Goal: Task Accomplishment & Management: Manage account settings

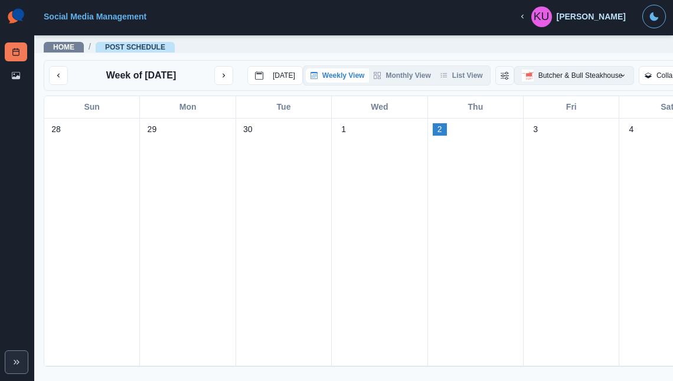
click at [579, 75] on button "Butcher & Bull Steakhouse" at bounding box center [574, 75] width 120 height 19
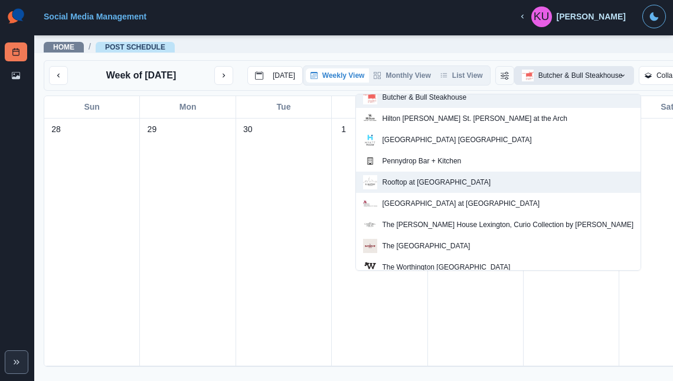
scroll to position [35, 0]
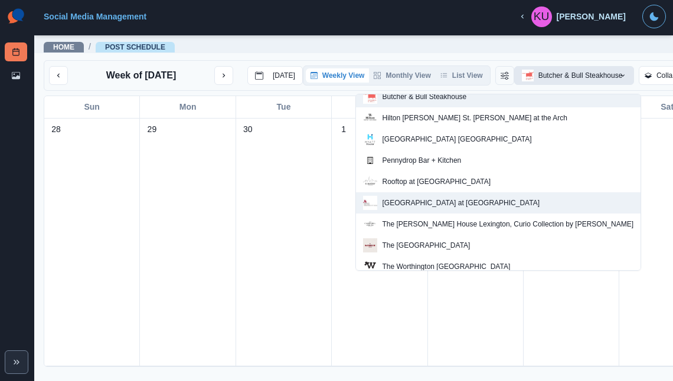
click at [517, 202] on p "[GEOGRAPHIC_DATA] at [GEOGRAPHIC_DATA]" at bounding box center [461, 203] width 158 height 11
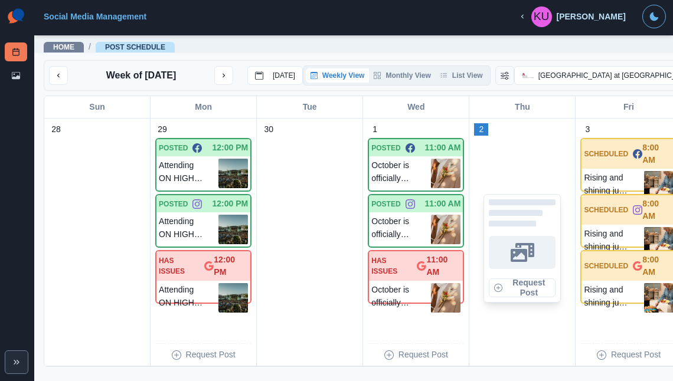
scroll to position [4, 0]
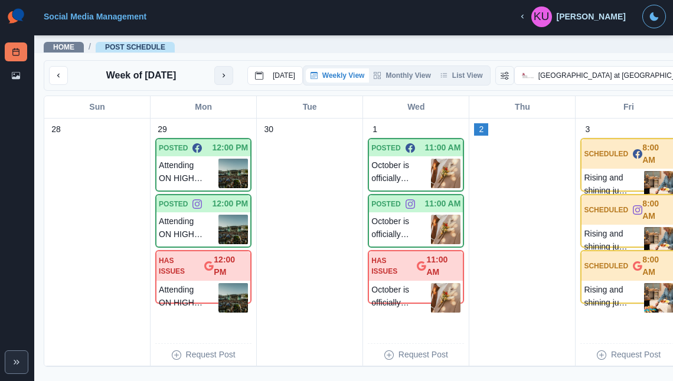
click at [223, 79] on icon "next month" at bounding box center [224, 75] width 8 height 8
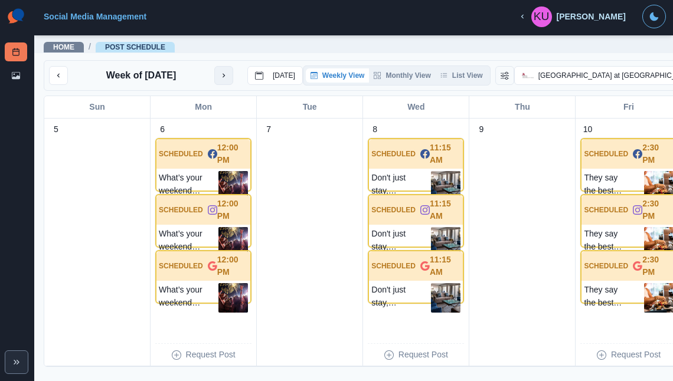
click at [223, 75] on icon "next month" at bounding box center [224, 75] width 8 height 8
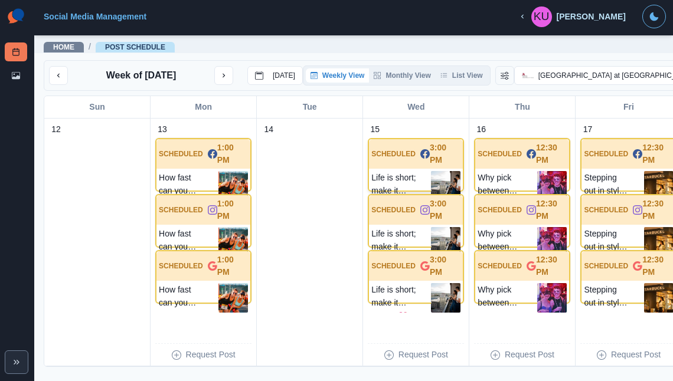
click at [402, 178] on div "Life is short; make it sweet! 💖 Settle into our Downtown SLC hotel and let us m…" at bounding box center [416, 186] width 94 height 34
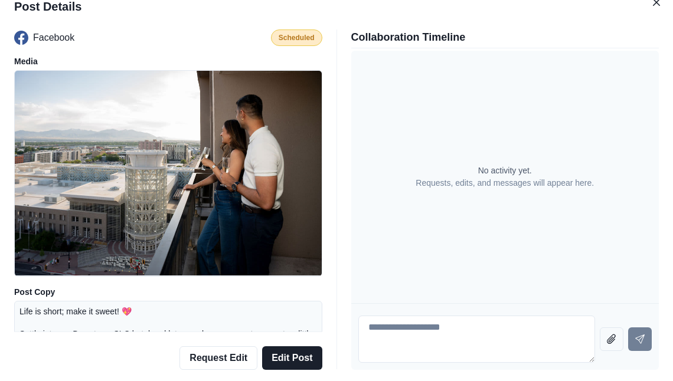
click at [181, 301] on div "Life is short; make it sweet! 💖 Settle into our Downtown SLC hotel and let us m…" at bounding box center [168, 329] width 308 height 56
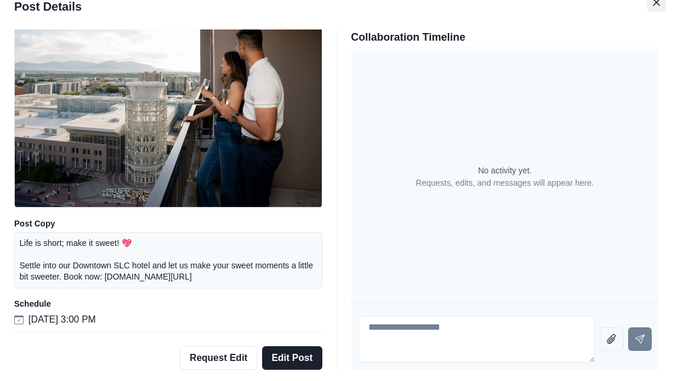
click at [652, 4] on button "Close" at bounding box center [656, 2] width 19 height 19
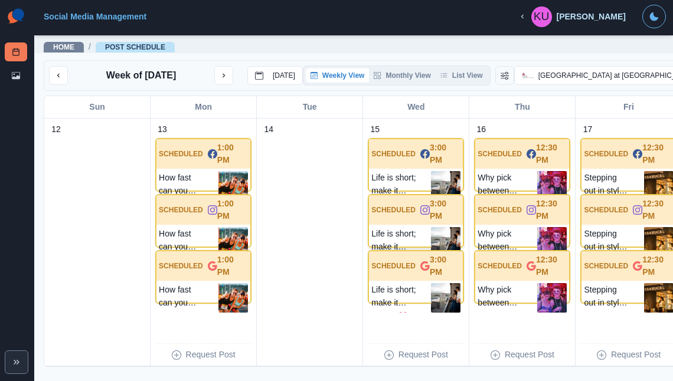
click at [390, 235] on div "Life is short; make it sweet! 💖 Settle into our Downtown SLC hotel and let us m…" at bounding box center [416, 242] width 94 height 34
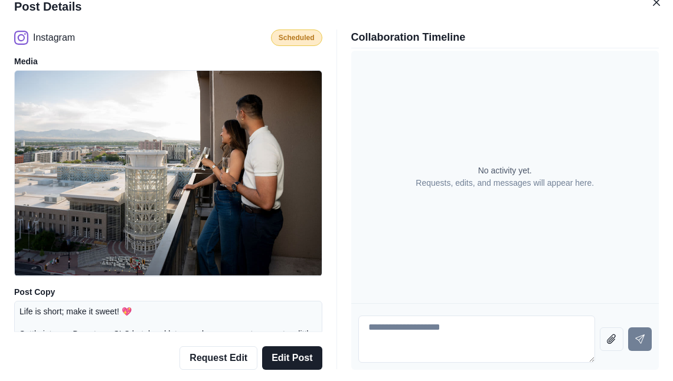
click at [161, 302] on div "Life is short; make it sweet! 💖 Settle into our Downtown SLC hotel and let us m…" at bounding box center [168, 329] width 308 height 56
click at [161, 314] on p "Life is short; make it sweet! 💖 Settle into our Downtown SLC hotel and let us m…" at bounding box center [168, 328] width 298 height 45
click at [93, 314] on p "Life is short; make it sweet! 💖 Settle into our Downtown SLC hotel and let us m…" at bounding box center [168, 328] width 298 height 45
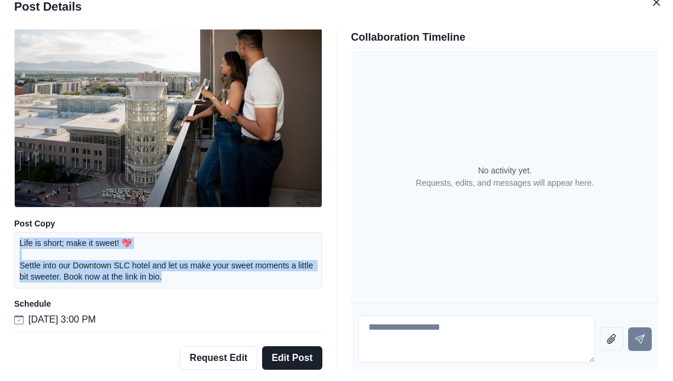
drag, startPoint x: 194, startPoint y: 277, endPoint x: 20, endPoint y: 243, distance: 177.4
click at [20, 243] on p "Life is short; make it sweet! 💖 Settle into our Downtown SLC hotel and let us m…" at bounding box center [168, 260] width 298 height 45
copy p "Life is short; make it sweet! 💖 Settle into our Downtown SLC hotel and let us m…"
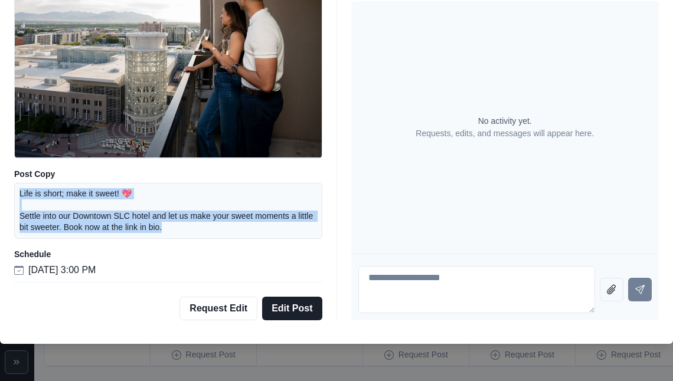
scroll to position [0, 0]
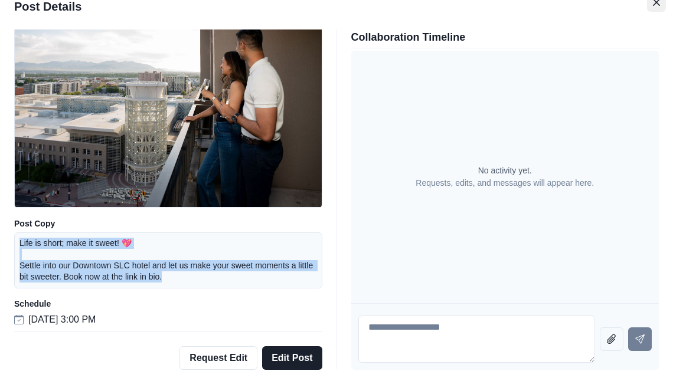
click at [652, 5] on button "Close" at bounding box center [656, 2] width 19 height 19
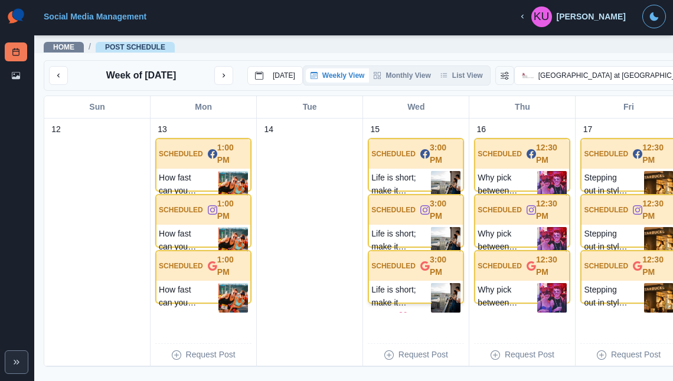
click at [397, 281] on div "SCHEDULED 3:00 PM" at bounding box center [416, 267] width 94 height 30
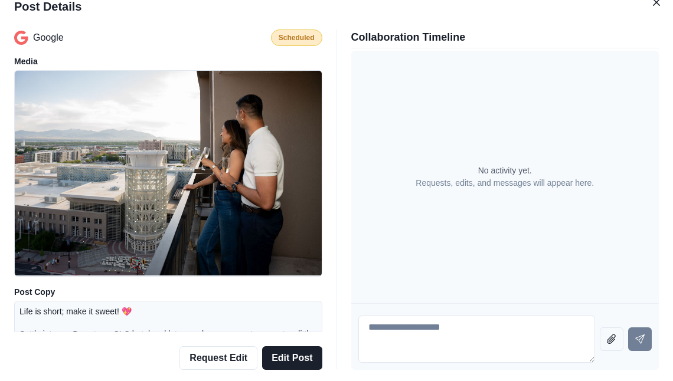
scroll to position [68, 0]
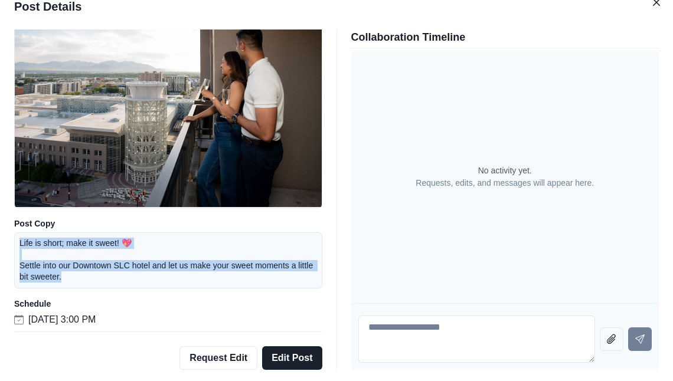
drag, startPoint x: 94, startPoint y: 277, endPoint x: 20, endPoint y: 242, distance: 81.6
click at [20, 242] on p "Life is short; make it sweet! 💖 Settle into our Downtown SLC hotel and let us m…" at bounding box center [168, 260] width 298 height 45
copy p "Life is short; make it sweet! 💖 Settle into our Downtown SLC hotel and let us m…"
click at [657, 5] on icon "Close" at bounding box center [656, 2] width 7 height 7
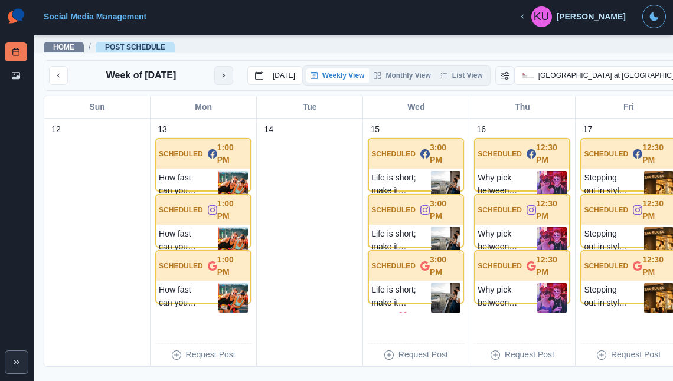
click at [223, 79] on icon "next month" at bounding box center [224, 75] width 8 height 8
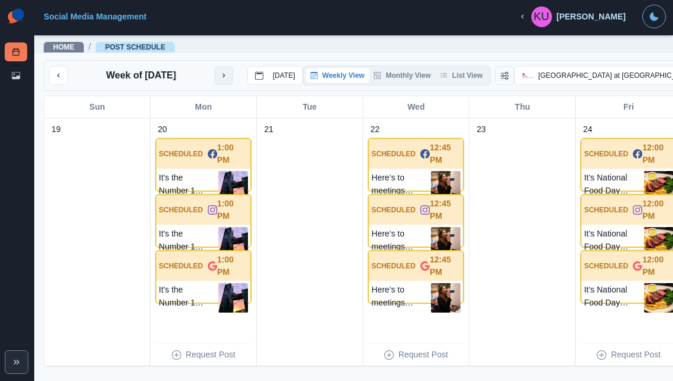
click at [222, 79] on icon "next month" at bounding box center [224, 75] width 8 height 8
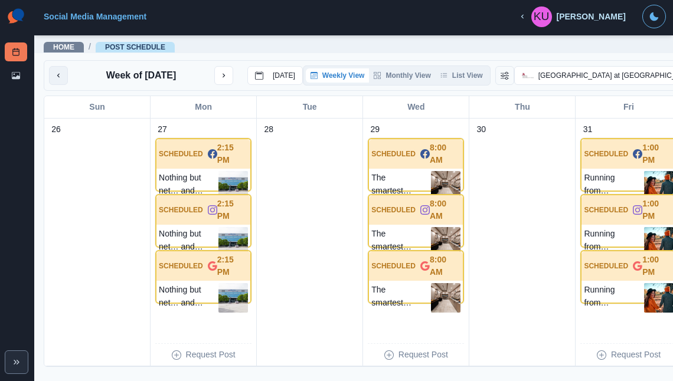
click at [61, 80] on icon "previous month" at bounding box center [58, 75] width 8 height 8
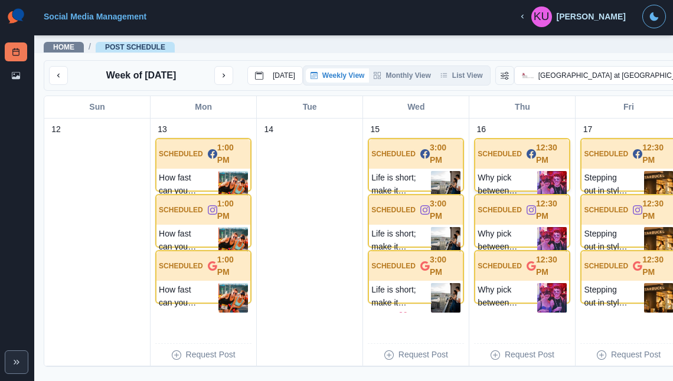
click at [502, 159] on p "SCHEDULED" at bounding box center [500, 154] width 44 height 11
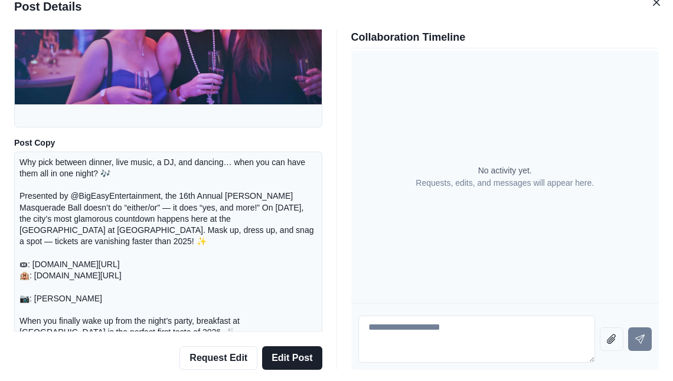
scroll to position [205, 0]
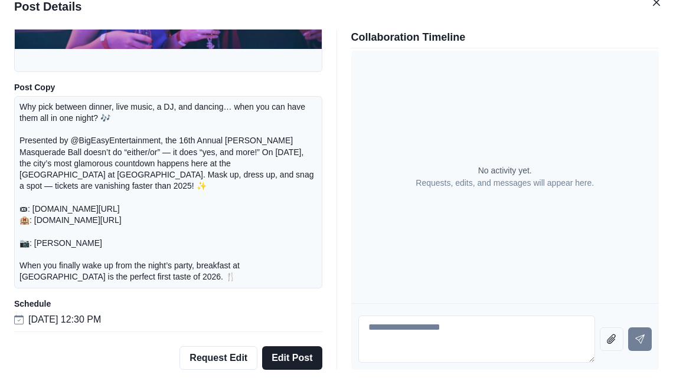
drag, startPoint x: 141, startPoint y: 281, endPoint x: 11, endPoint y: 104, distance: 219.7
click at [11, 104] on div "Facebook Scheduled Media Post Copy Why pick between dinner, live music, a DJ, a…" at bounding box center [336, 200] width 673 height 350
copy p "Why pick between dinner, live music, a DJ, and dancing… when you can have them …"
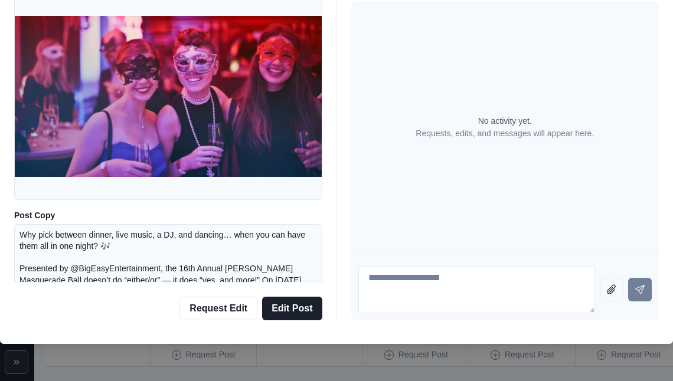
scroll to position [0, 0]
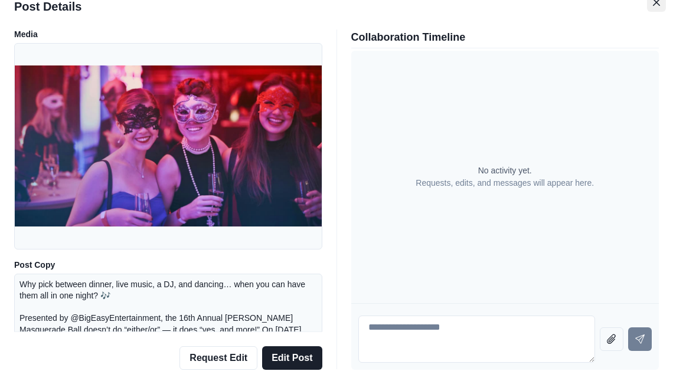
click at [657, 4] on icon "Close" at bounding box center [656, 2] width 7 height 7
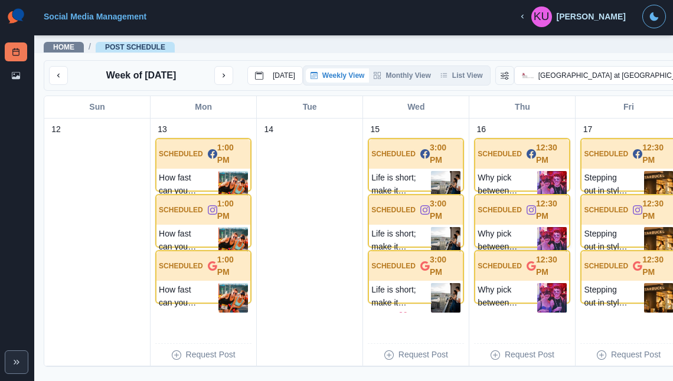
click at [524, 234] on div "Why pick between dinner, live music, a DJ, and dancing… when you can have them …" at bounding box center [522, 242] width 94 height 34
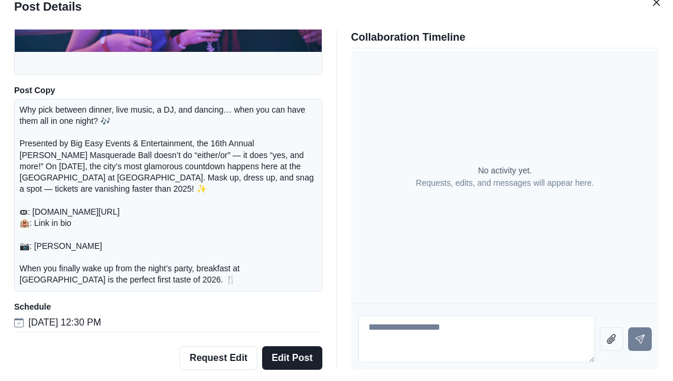
scroll to position [205, 0]
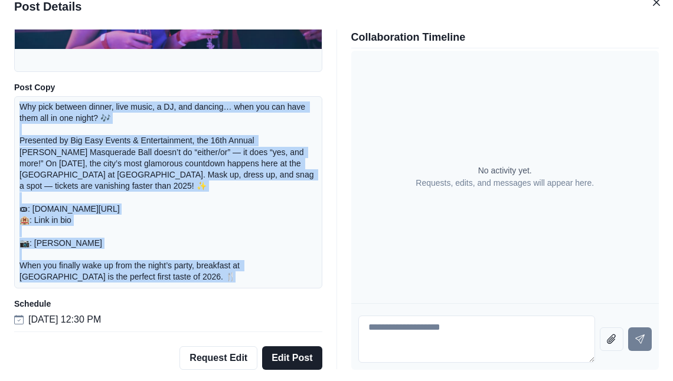
drag, startPoint x: 126, startPoint y: 270, endPoint x: 21, endPoint y: 107, distance: 193.9
click at [21, 107] on p "Why pick between dinner, live music, a DJ, and dancing… when you can have them …" at bounding box center [168, 193] width 298 height 182
copy p "Why pick between dinner, live music, a DJ, and dancing… when you can have them …"
click at [653, 4] on icon "Close" at bounding box center [656, 2] width 7 height 7
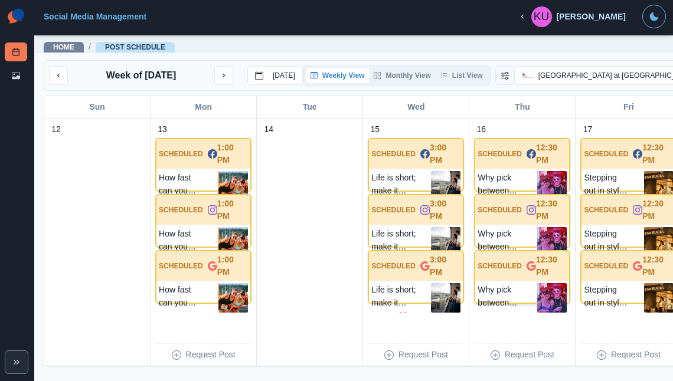
click at [503, 298] on p "Why pick between dinner, live music, a DJ, and dancing… when you can have them …" at bounding box center [508, 298] width 60 height 30
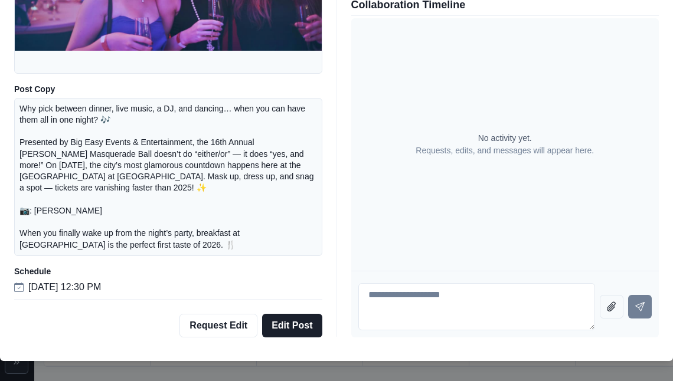
scroll to position [45, 0]
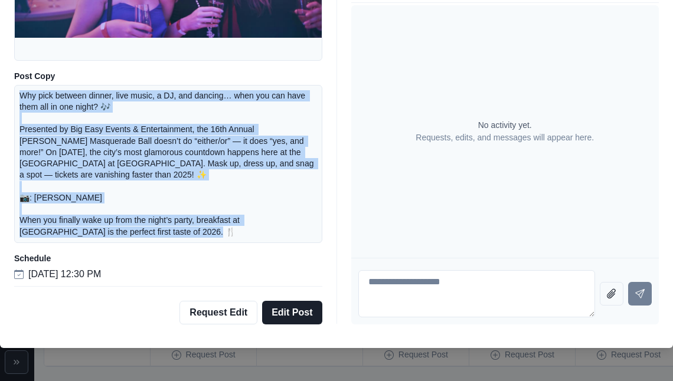
drag, startPoint x: 20, startPoint y: 96, endPoint x: 168, endPoint y: 241, distance: 207.1
click at [168, 242] on div "Why pick between dinner, live music, a DJ, and dancing… when you can have them …" at bounding box center [168, 164] width 308 height 158
copy p "Why pick between dinner, live music, a DJ, and dancing… when you can have them …"
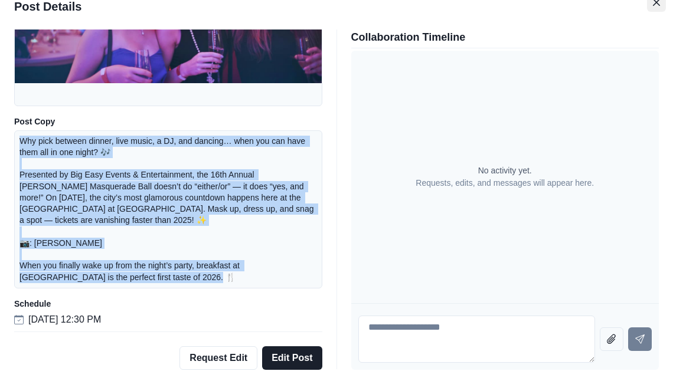
click at [657, 2] on icon "Close" at bounding box center [656, 1] width 7 height 7
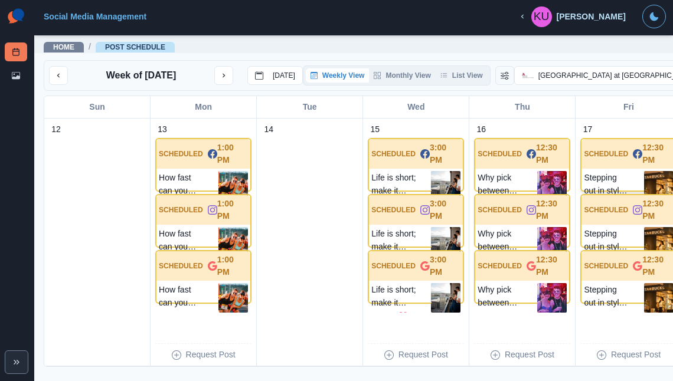
click at [609, 169] on div "SCHEDULED 12:30 PM" at bounding box center [629, 154] width 94 height 30
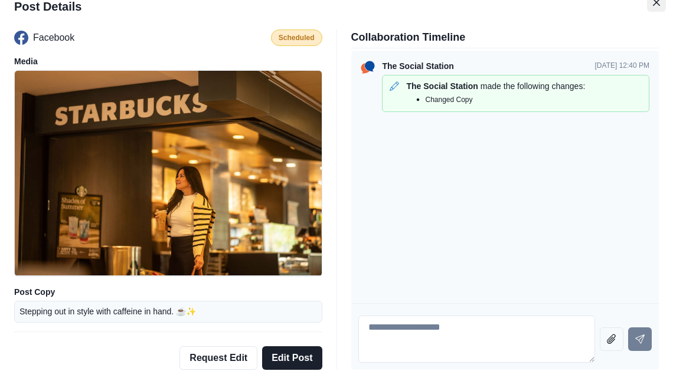
click at [663, 5] on button "Close" at bounding box center [656, 2] width 19 height 19
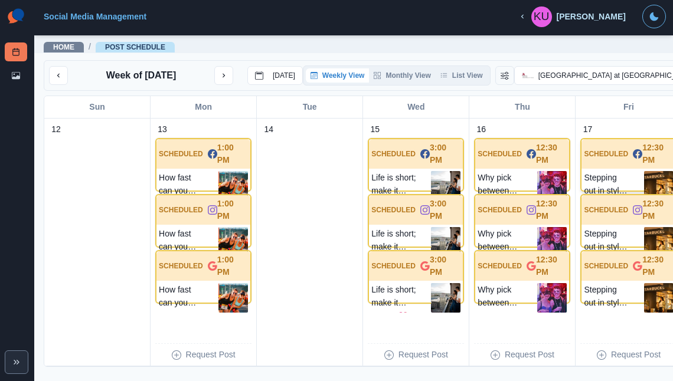
click at [625, 178] on div "Stepping out in style with caffeine in hand. ☕✨" at bounding box center [629, 186] width 94 height 34
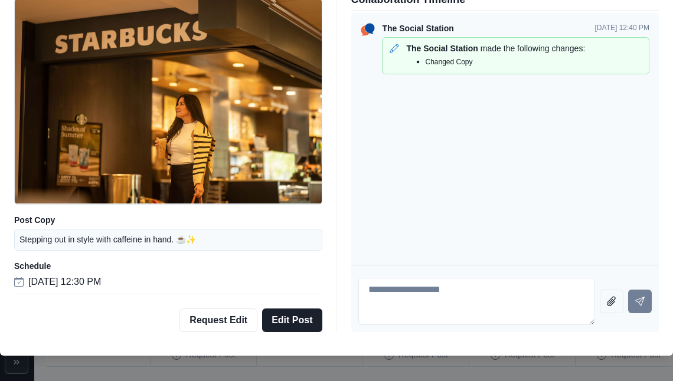
scroll to position [50, 0]
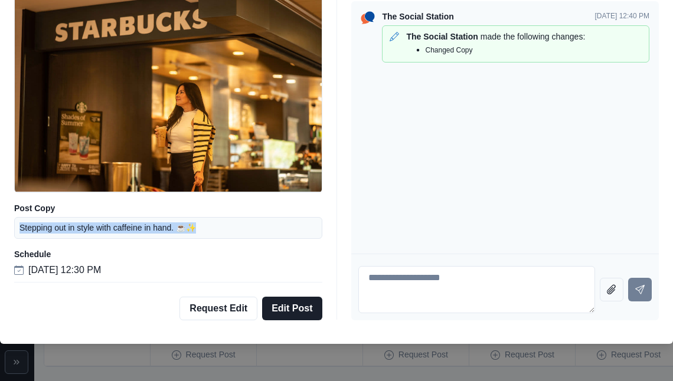
drag, startPoint x: 208, startPoint y: 228, endPoint x: 20, endPoint y: 229, distance: 187.8
click at [20, 230] on div "Stepping out in style with caffeine in hand. ☕✨" at bounding box center [168, 228] width 308 height 22
copy p "Stepping out in style with caffeine in hand. ☕✨"
click at [403, 371] on div "Post Details Facebook Scheduled Media Post Copy Stepping out in style with caff…" at bounding box center [336, 190] width 673 height 381
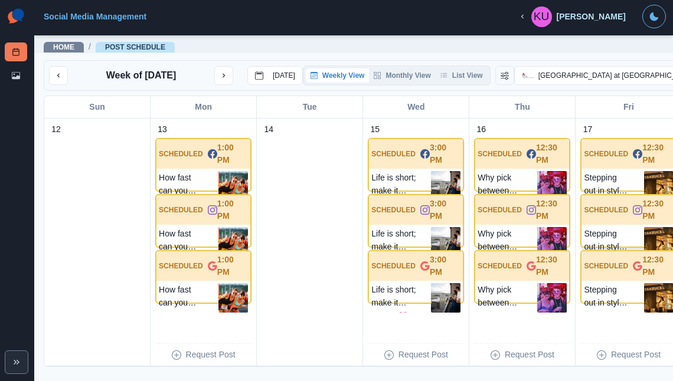
click at [616, 225] on div "SCHEDULED 12:30 PM" at bounding box center [629, 210] width 94 height 30
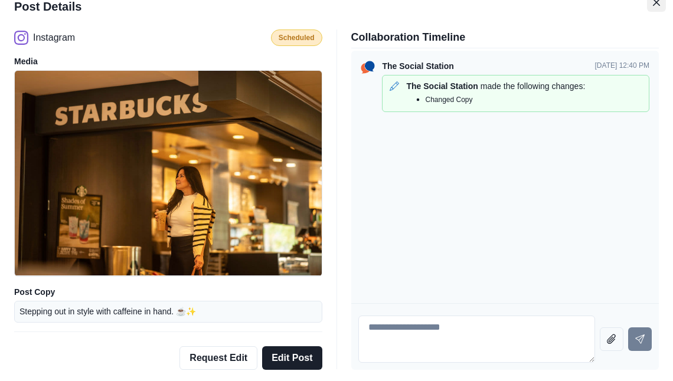
click at [655, 6] on button "Close" at bounding box center [656, 2] width 19 height 19
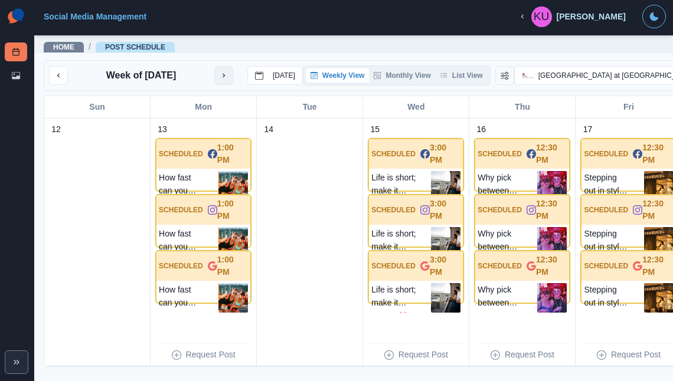
click at [223, 79] on icon "next month" at bounding box center [224, 75] width 8 height 8
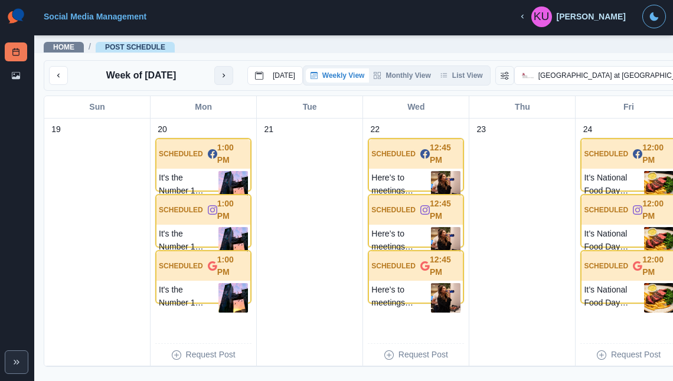
click at [220, 84] on button "next month" at bounding box center [223, 75] width 19 height 19
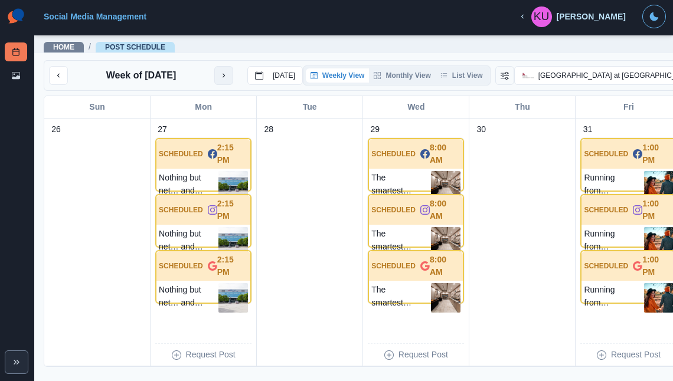
click at [220, 84] on button "next month" at bounding box center [223, 75] width 19 height 19
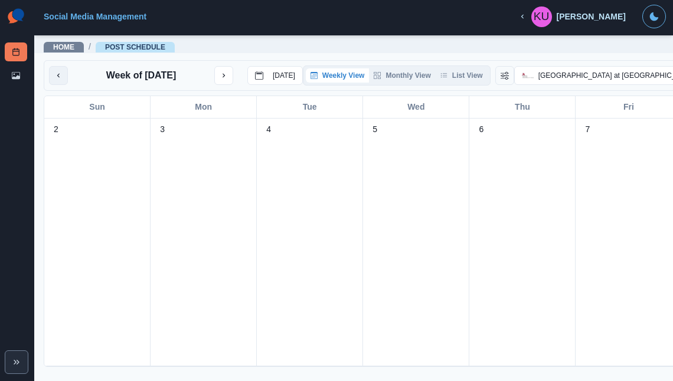
click at [60, 80] on icon "previous month" at bounding box center [58, 75] width 8 height 8
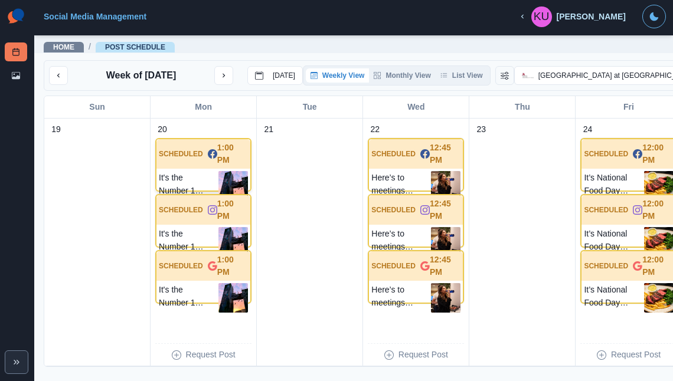
click at [205, 161] on div "SCHEDULED 1:00 PM" at bounding box center [203, 154] width 94 height 30
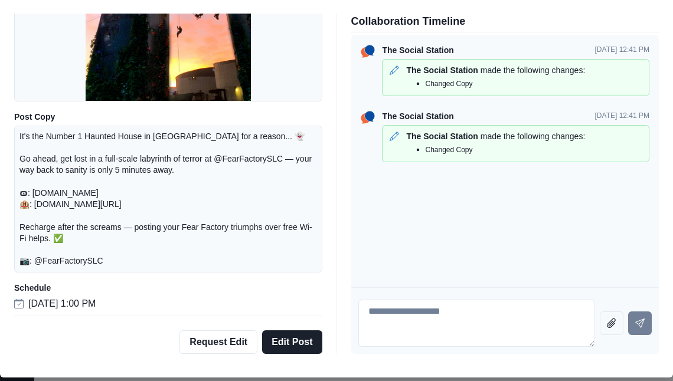
scroll to position [36, 0]
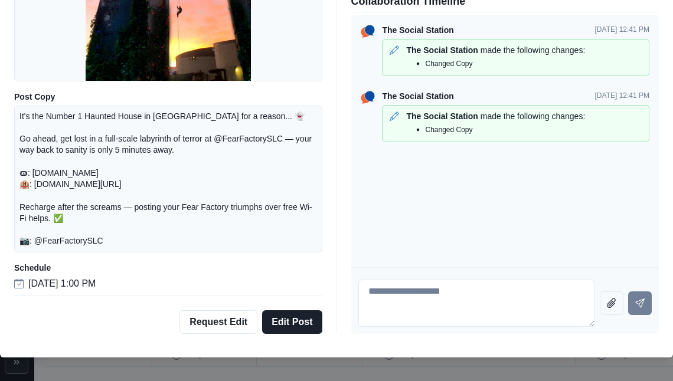
drag, startPoint x: 19, startPoint y: 115, endPoint x: 133, endPoint y: 249, distance: 176.4
click at [133, 249] on div "It's the Number 1 Haunted House in [GEOGRAPHIC_DATA] for a reason... 👻 Go ahead…" at bounding box center [168, 179] width 308 height 147
copy p "It's the Number 1 Haunted House in [GEOGRAPHIC_DATA] for a reason... 👻 Go ahead…"
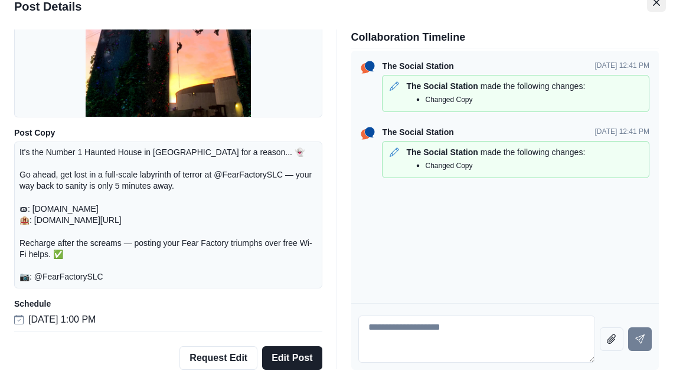
click at [654, 6] on button "Close" at bounding box center [656, 2] width 19 height 19
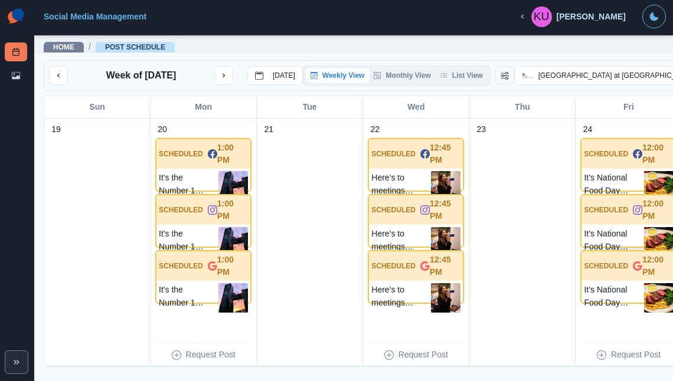
click at [600, 225] on div "SCHEDULED 12:00 PM" at bounding box center [629, 210] width 94 height 30
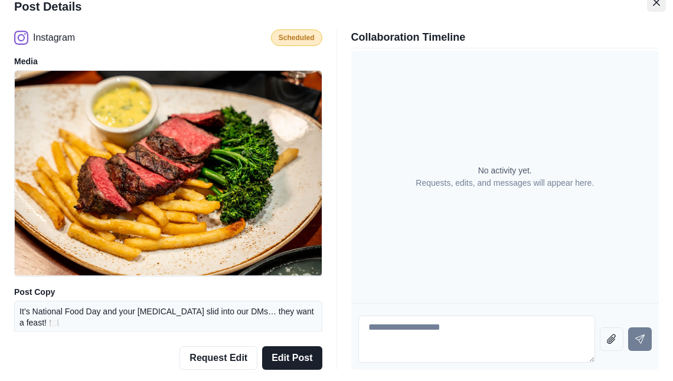
click at [657, 6] on button "Close" at bounding box center [656, 2] width 19 height 19
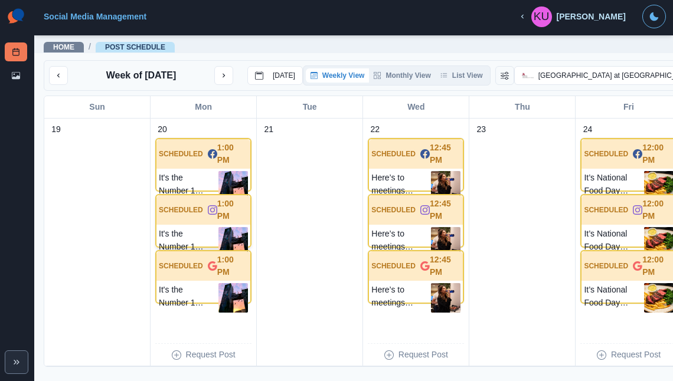
click at [204, 240] on p "It's the Number 1 Haunted House in [GEOGRAPHIC_DATA] for a reason... 👻 Go ahead…" at bounding box center [189, 242] width 60 height 30
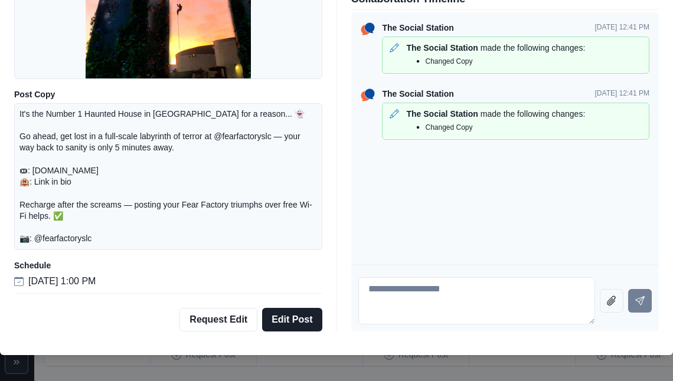
scroll to position [50, 0]
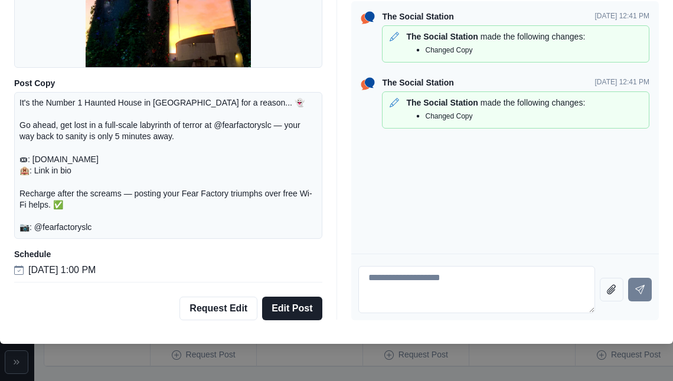
drag, startPoint x: 18, startPoint y: 101, endPoint x: 116, endPoint y: 230, distance: 162.3
click at [116, 230] on div "It's the Number 1 Haunted House in [GEOGRAPHIC_DATA] for a reason... 👻 Go ahead…" at bounding box center [168, 165] width 308 height 147
copy p "It's the Number 1 Haunted House in [GEOGRAPHIC_DATA] for a reason... 👻 Go ahead…"
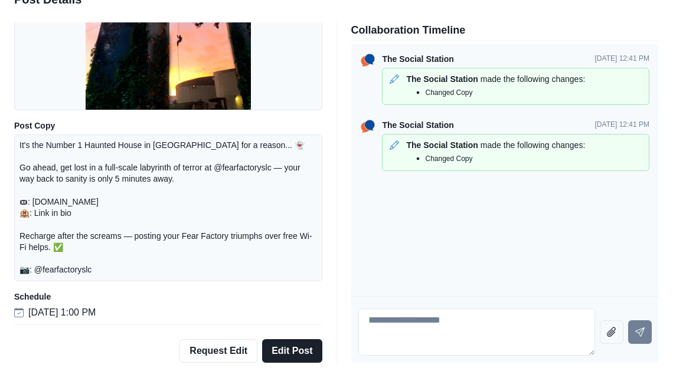
scroll to position [0, 0]
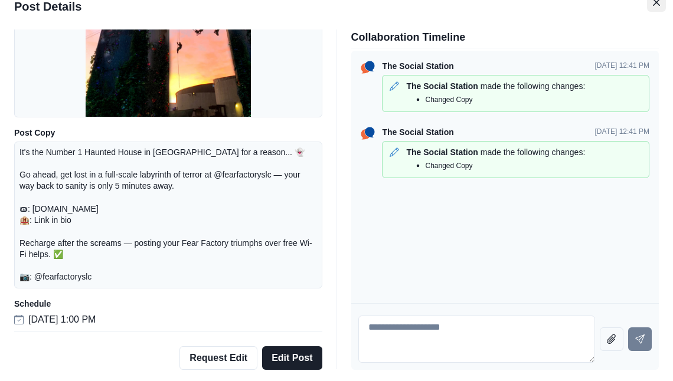
click at [657, 4] on icon "Close" at bounding box center [656, 2] width 7 height 7
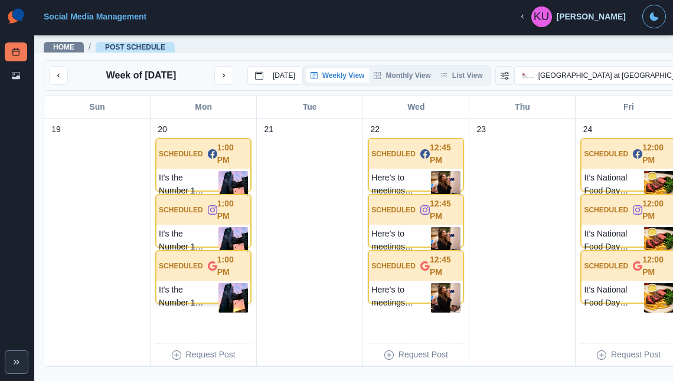
click at [191, 298] on p "It's the Number 1 Haunted House in [GEOGRAPHIC_DATA] for a reason... 👻 Go ahead…" at bounding box center [189, 298] width 60 height 30
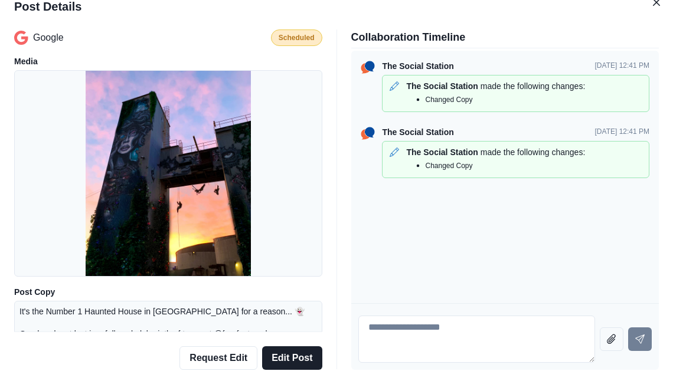
scroll to position [125, 0]
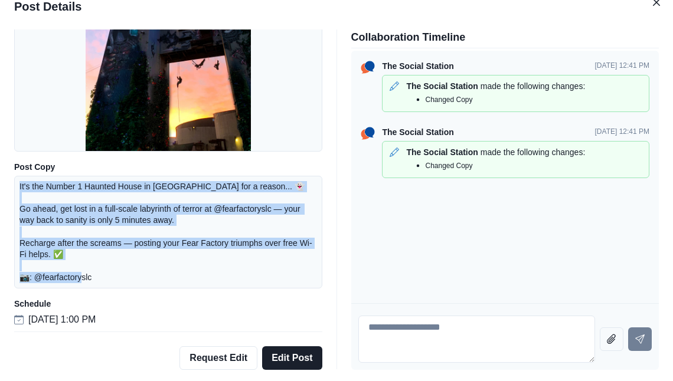
drag, startPoint x: 96, startPoint y: 280, endPoint x: 18, endPoint y: 191, distance: 119.3
click at [18, 191] on div "It's the Number 1 Haunted House in [GEOGRAPHIC_DATA] for a reason... 👻 Go ahead…" at bounding box center [168, 232] width 308 height 113
copy p "It's the Number 1 Haunted House in [GEOGRAPHIC_DATA] for a reason... 👻 Go ahead…"
click at [654, 5] on icon "Close" at bounding box center [656, 1] width 7 height 7
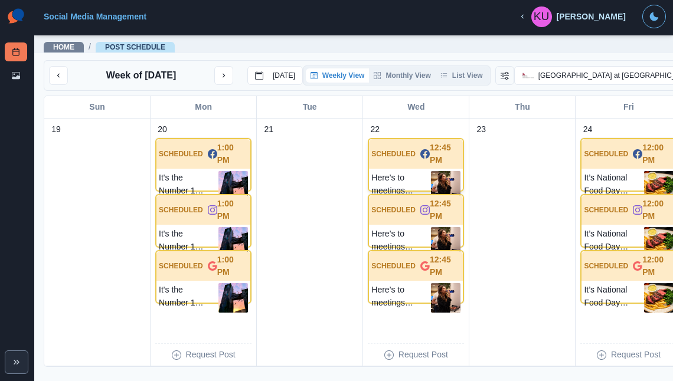
click at [410, 169] on div "SCHEDULED 12:45 PM" at bounding box center [416, 154] width 94 height 30
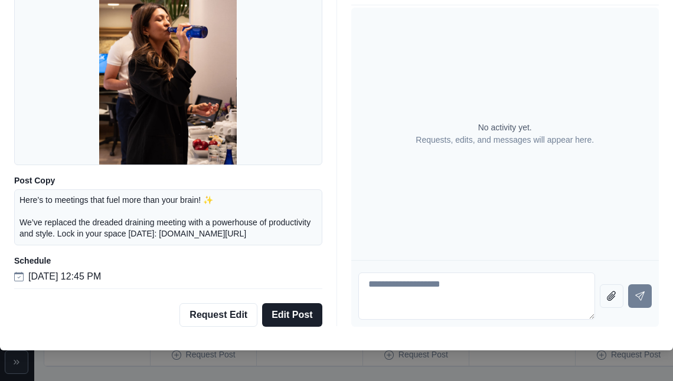
scroll to position [50, 0]
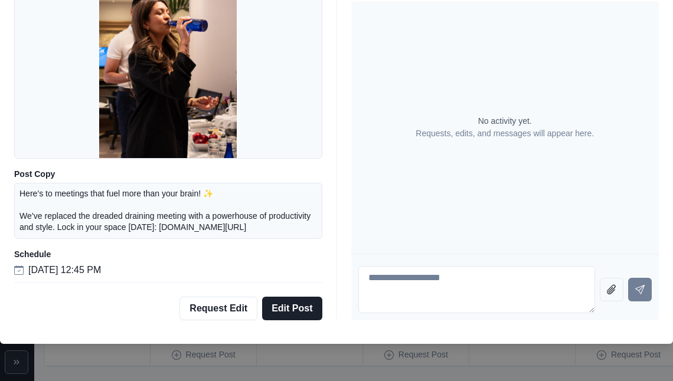
drag, startPoint x: 303, startPoint y: 228, endPoint x: 19, endPoint y: 194, distance: 286.1
click at [19, 194] on p "Here’s to meetings that fuel more than your brain! ✨ We’ve replaced the dreaded…" at bounding box center [168, 210] width 298 height 45
copy p "Here’s to meetings that fuel more than your brain! ✨ We’ve replaced the dreaded…"
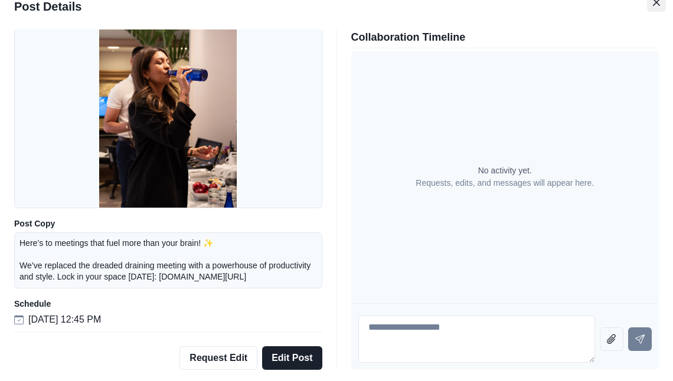
click at [654, 6] on button "Close" at bounding box center [656, 2] width 19 height 19
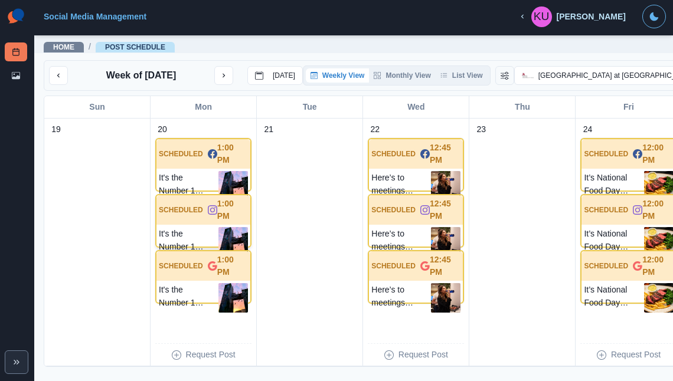
click at [182, 225] on div "SCHEDULED 1:00 PM" at bounding box center [203, 210] width 94 height 30
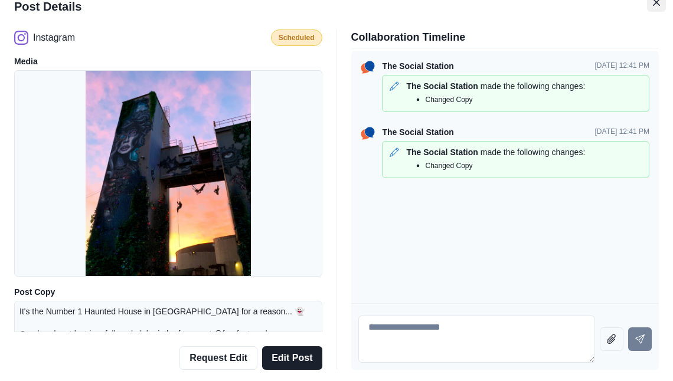
click at [658, 3] on icon "Close" at bounding box center [656, 2] width 7 height 7
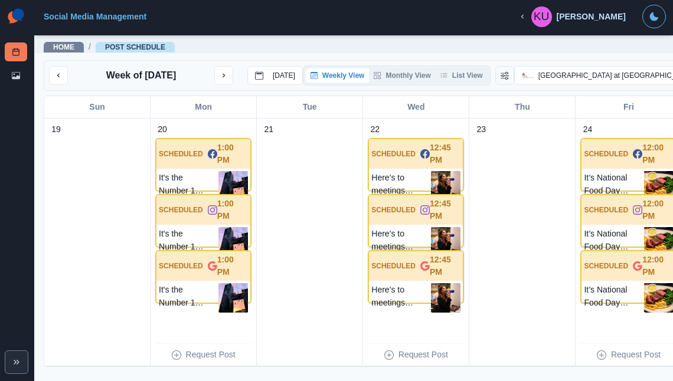
click at [400, 216] on p "SCHEDULED" at bounding box center [393, 210] width 44 height 11
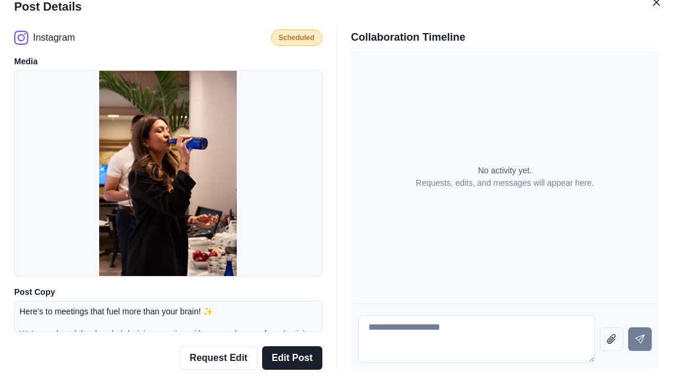
scroll to position [68, 0]
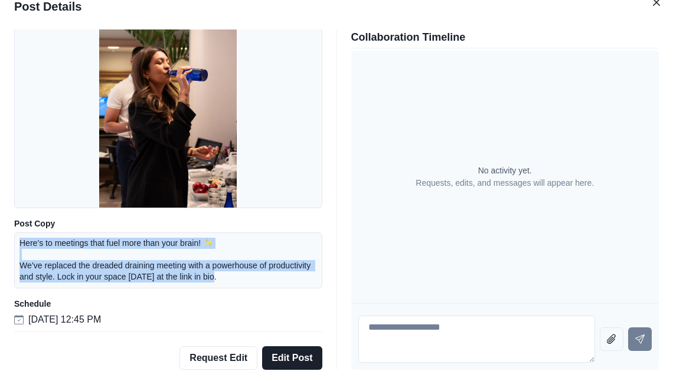
drag, startPoint x: 279, startPoint y: 276, endPoint x: 18, endPoint y: 246, distance: 262.1
click at [18, 246] on div "Here’s to meetings that fuel more than your brain! ✨ We’ve replaced the dreaded…" at bounding box center [168, 261] width 308 height 56
click at [658, 4] on icon "Close" at bounding box center [656, 1] width 7 height 7
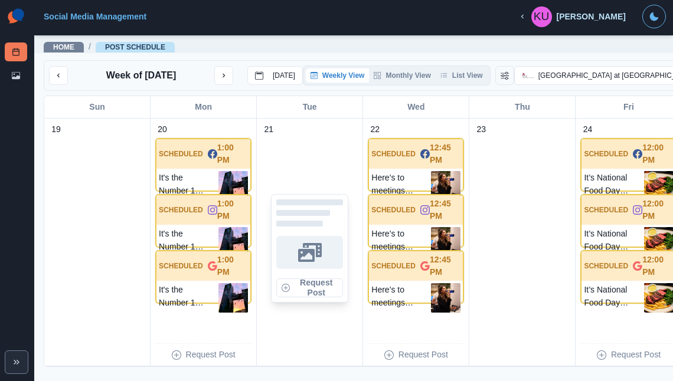
scroll to position [4, 0]
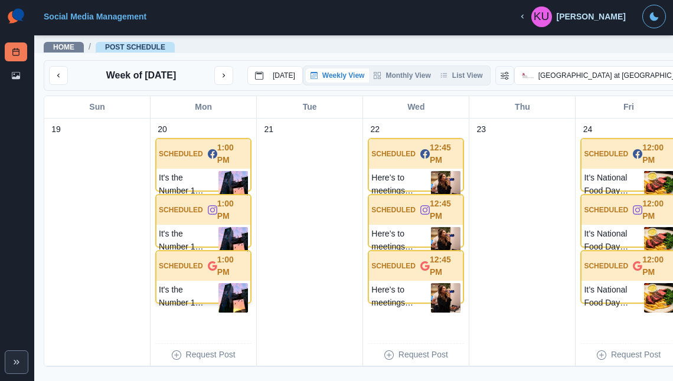
click at [179, 292] on p "It's the Number 1 Haunted House in [GEOGRAPHIC_DATA] for a reason... 👻 Go ahead…" at bounding box center [189, 298] width 60 height 30
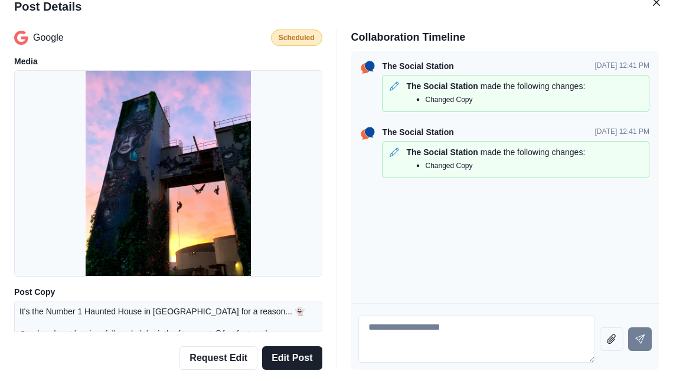
scroll to position [125, 0]
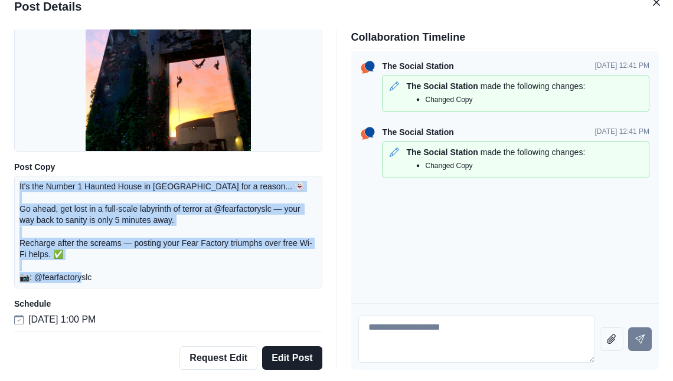
drag, startPoint x: 118, startPoint y: 279, endPoint x: 18, endPoint y: 186, distance: 136.6
click at [18, 186] on div "It's the Number 1 Haunted House in [GEOGRAPHIC_DATA] for a reason... 👻 Go ahead…" at bounding box center [168, 232] width 308 height 113
click at [657, 5] on icon "Close" at bounding box center [656, 2] width 7 height 7
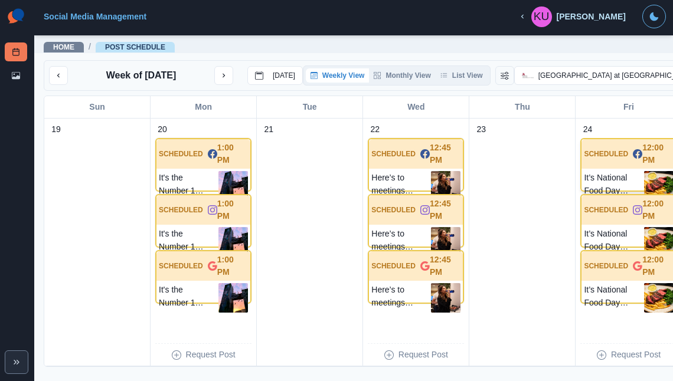
click at [596, 169] on div "SCHEDULED 12:00 PM" at bounding box center [629, 154] width 94 height 30
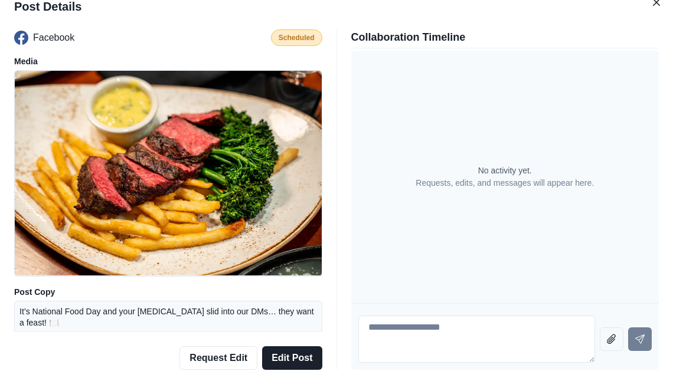
scroll to position [68, 0]
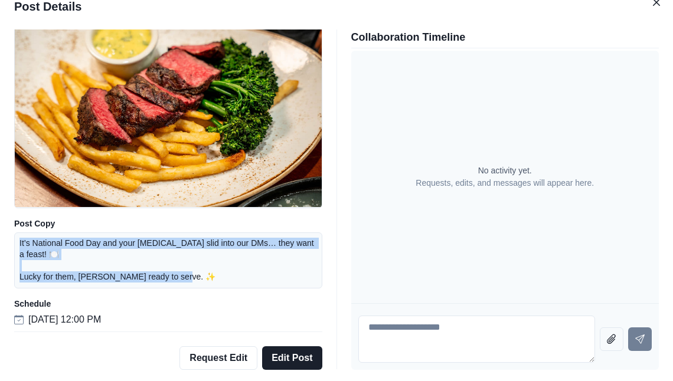
drag, startPoint x: 178, startPoint y: 278, endPoint x: 17, endPoint y: 244, distance: 164.2
click at [17, 244] on div "It’s National Food Day and your [MEDICAL_DATA] slid into our DMs… they want a f…" at bounding box center [168, 261] width 308 height 56
click at [657, 5] on icon "Close" at bounding box center [656, 2] width 7 height 7
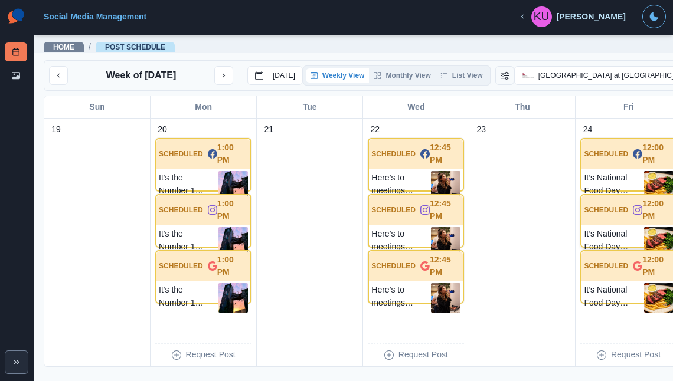
click at [592, 230] on div "It’s National Food Day and your [MEDICAL_DATA] slid into our DMs… they want a f…" at bounding box center [629, 242] width 94 height 34
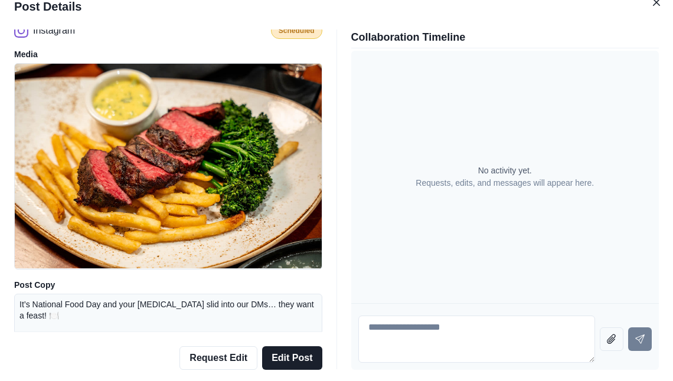
scroll to position [0, 0]
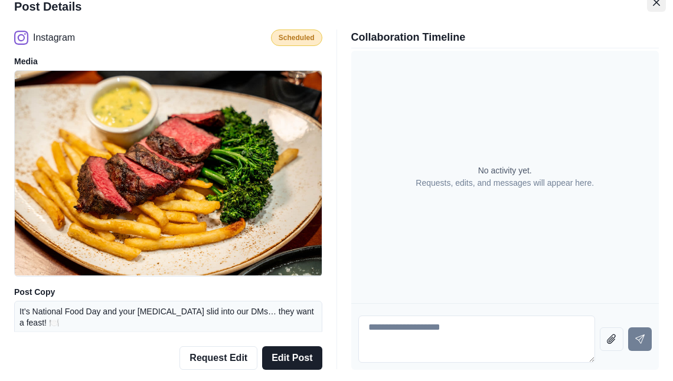
click at [655, 2] on icon "Close" at bounding box center [656, 1] width 7 height 7
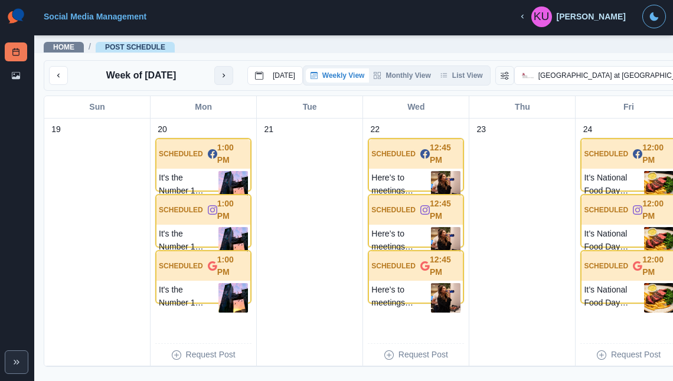
click at [222, 80] on button "next month" at bounding box center [223, 75] width 19 height 19
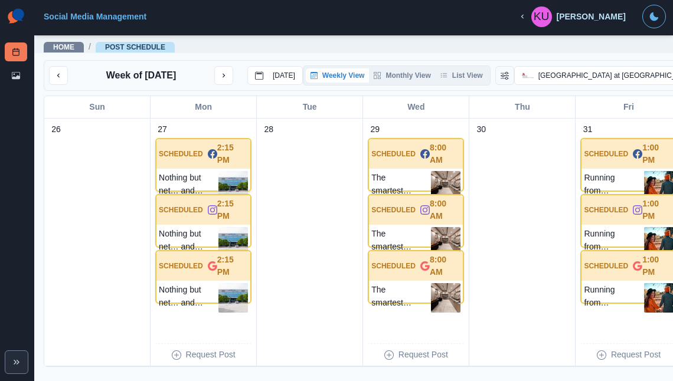
click at [197, 175] on div "Nothing but net… and maybe your excited screams! Catch all the fast breaks and …" at bounding box center [203, 186] width 94 height 34
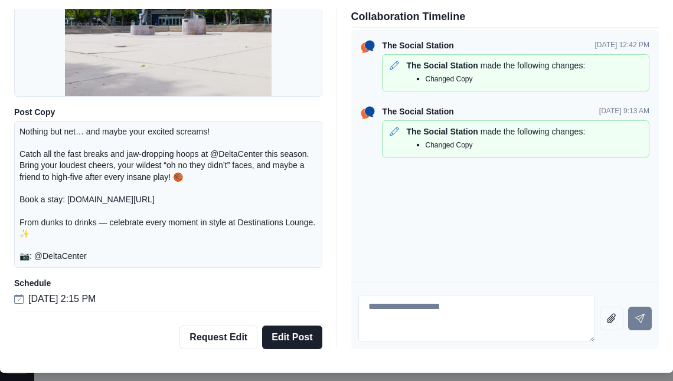
scroll to position [35, 0]
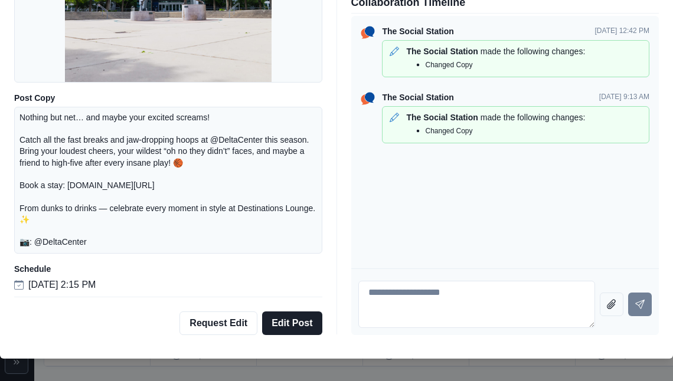
drag, startPoint x: 88, startPoint y: 244, endPoint x: 19, endPoint y: 117, distance: 144.2
click at [19, 117] on p "Nothing but net… and maybe your excited screams! Catch all the fast breaks and …" at bounding box center [168, 180] width 298 height 136
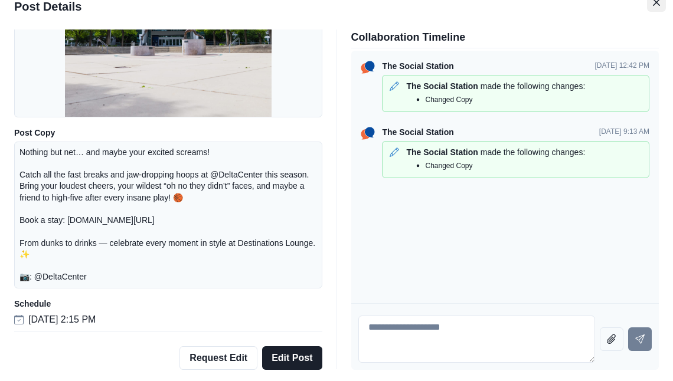
click at [654, 5] on icon "Close" at bounding box center [656, 1] width 7 height 7
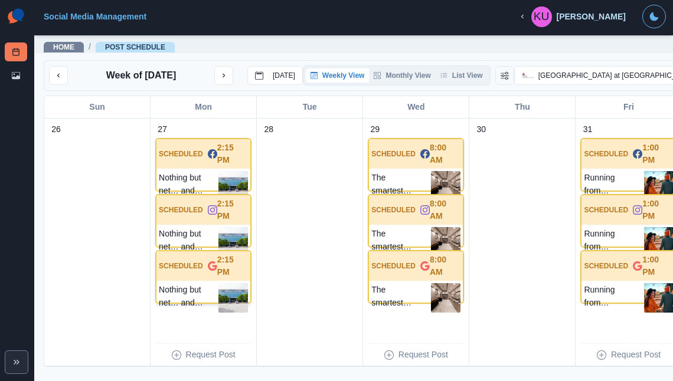
click at [200, 272] on p "SCHEDULED" at bounding box center [181, 266] width 44 height 11
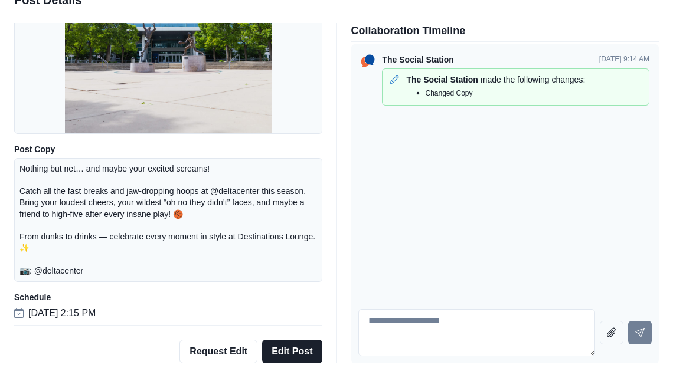
scroll to position [6, 0]
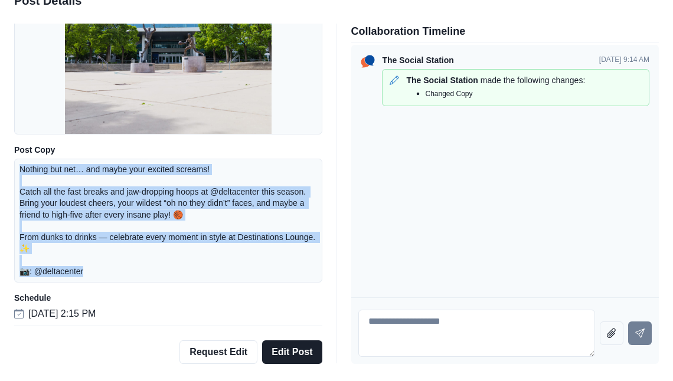
drag, startPoint x: 92, startPoint y: 270, endPoint x: 19, endPoint y: 164, distance: 128.7
click at [18, 164] on div "Nothing but net… and maybe your excited screams! Catch all the fast breaks and …" at bounding box center [168, 221] width 308 height 125
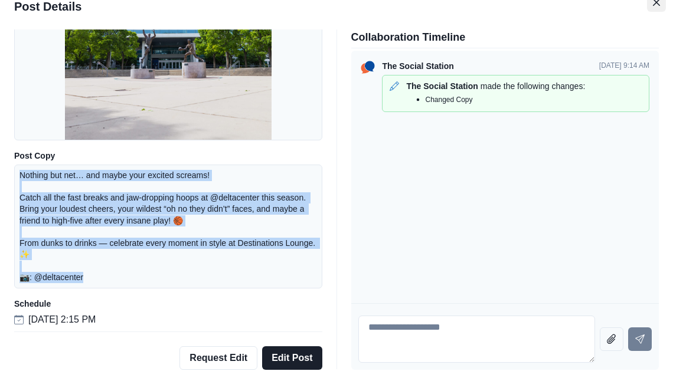
click at [655, 5] on icon "Close" at bounding box center [656, 2] width 7 height 7
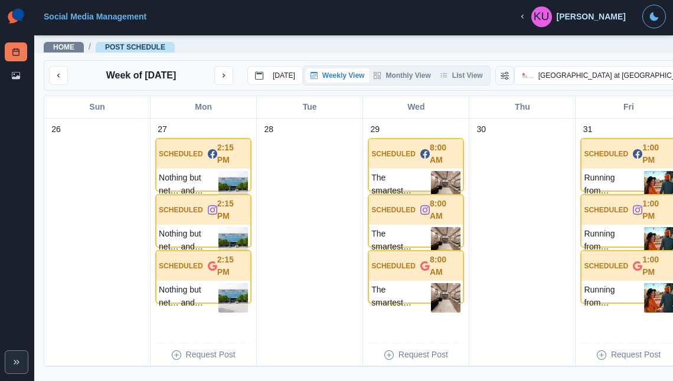
click at [387, 182] on p "The smartest way to start your day? It’s waiting right here! 🍽☀" at bounding box center [401, 186] width 60 height 30
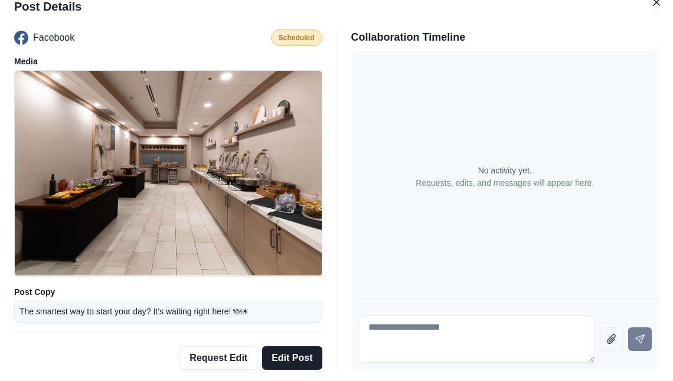
scroll to position [34, 0]
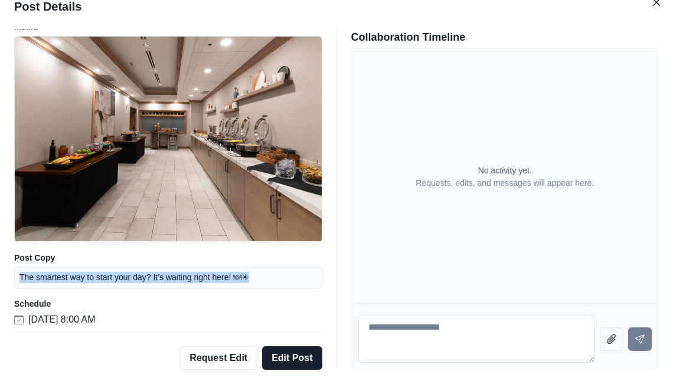
drag, startPoint x: 264, startPoint y: 279, endPoint x: 19, endPoint y: 275, distance: 245.1
click at [19, 275] on div "The smartest way to start your day? It’s waiting right here! 🍽☀" at bounding box center [168, 278] width 308 height 22
click at [660, 8] on button "Close" at bounding box center [656, 2] width 19 height 19
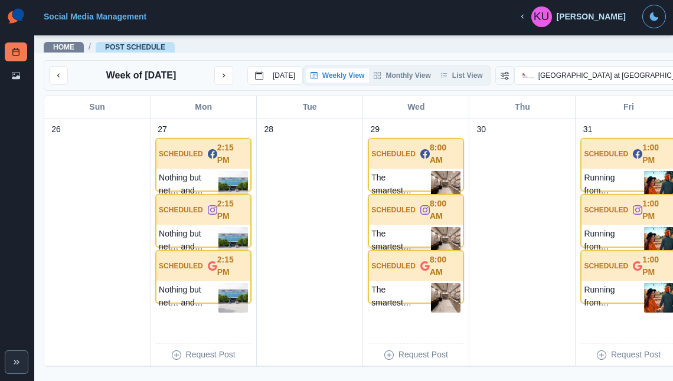
click at [406, 249] on p "The smartest way to start your day? It’s waiting right here! 🍽☀" at bounding box center [401, 242] width 60 height 30
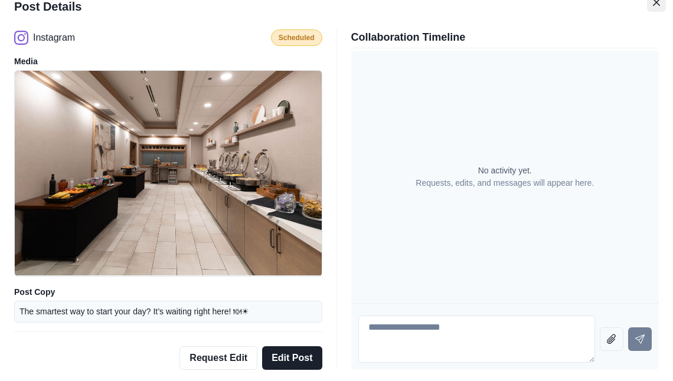
click at [658, 1] on icon "Close" at bounding box center [656, 2] width 7 height 7
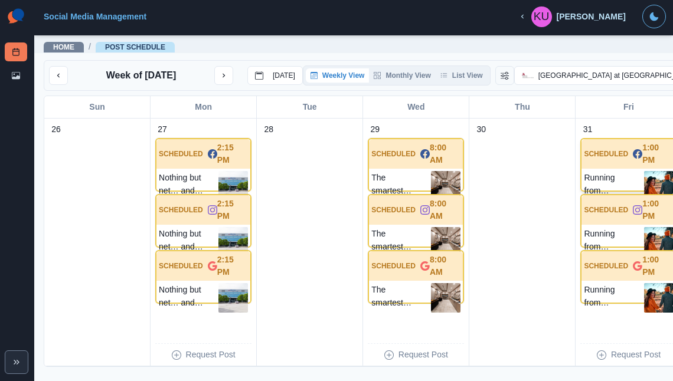
click at [595, 176] on p "Running from ghosts? Nah, just chasing [DATE] fun together! 🎃💨 Happy [DATE] fro…" at bounding box center [614, 186] width 60 height 30
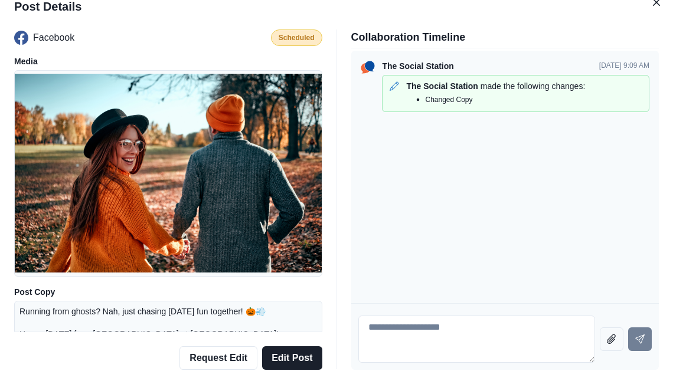
scroll to position [57, 0]
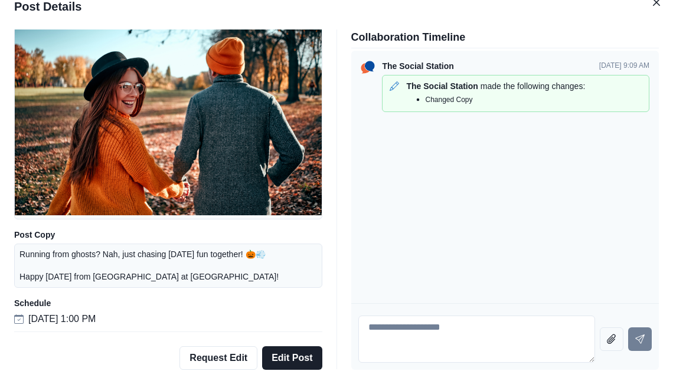
drag, startPoint x: 288, startPoint y: 273, endPoint x: 20, endPoint y: 252, distance: 268.9
click at [20, 252] on div "Running from ghosts? Nah, just chasing [DATE] fun together! 🎃💨 Happy [DATE] fro…" at bounding box center [168, 266] width 308 height 45
